Goal: Transaction & Acquisition: Purchase product/service

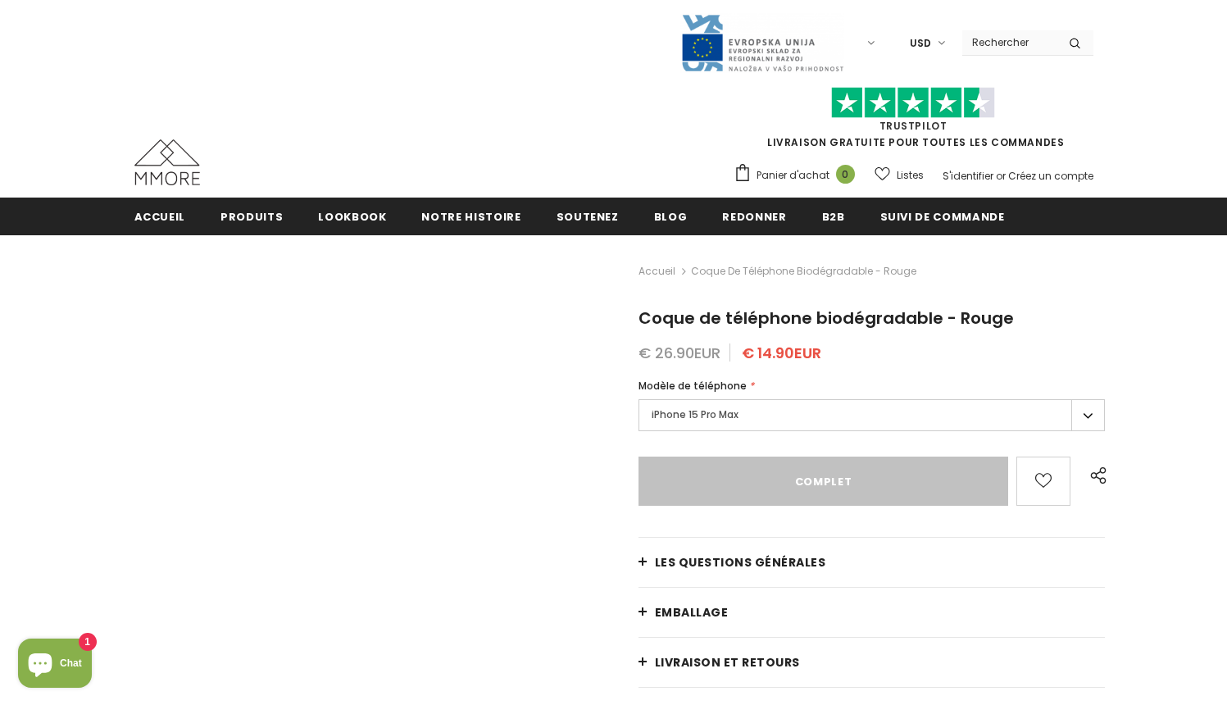
type input "Sold Out"
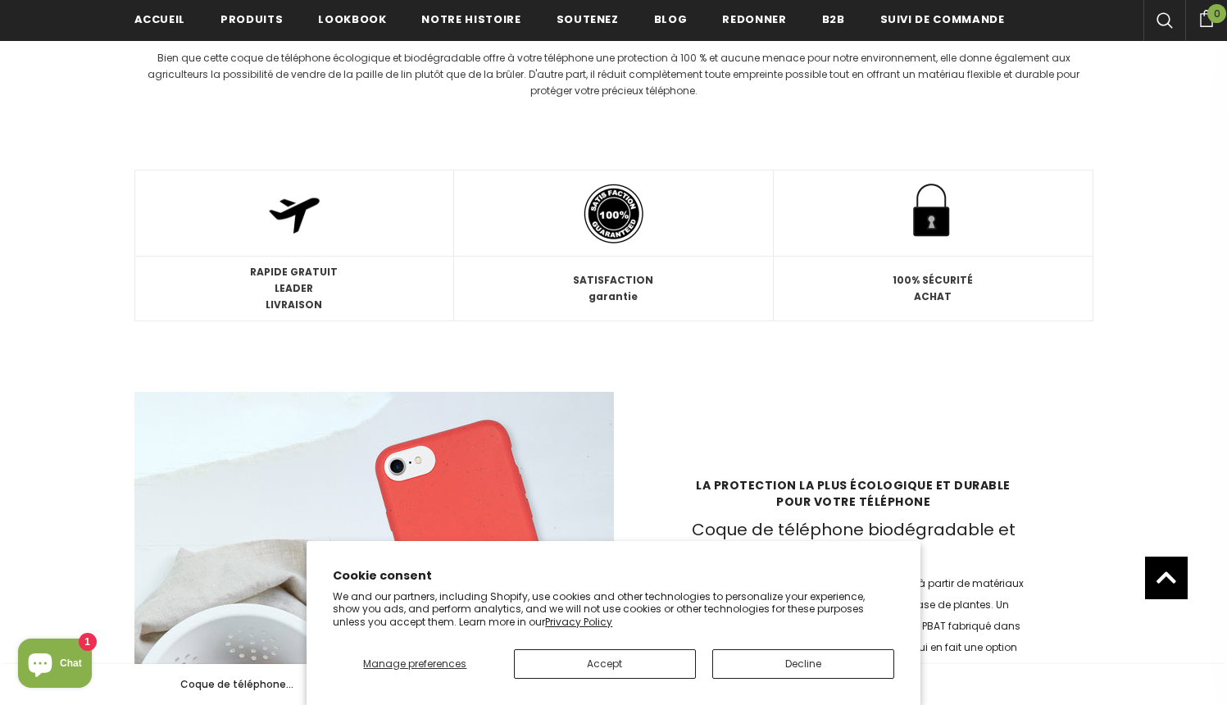
scroll to position [2114, 0]
